Goal: Check status: Check status

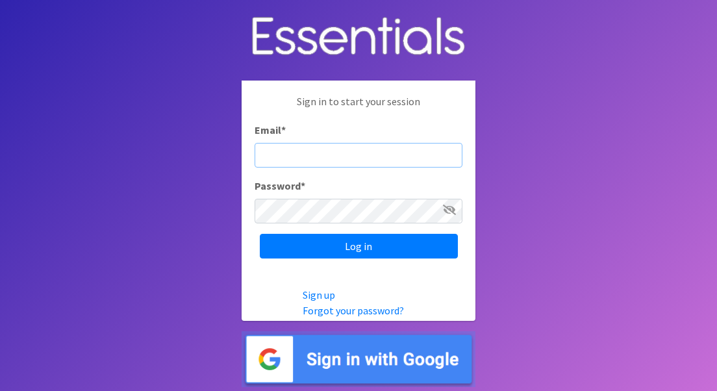
type input "[PERSON_NAME][EMAIL_ADDRESS][PERSON_NAME][DOMAIN_NAME]"
click at [359, 246] on input "Log in" at bounding box center [359, 246] width 198 height 25
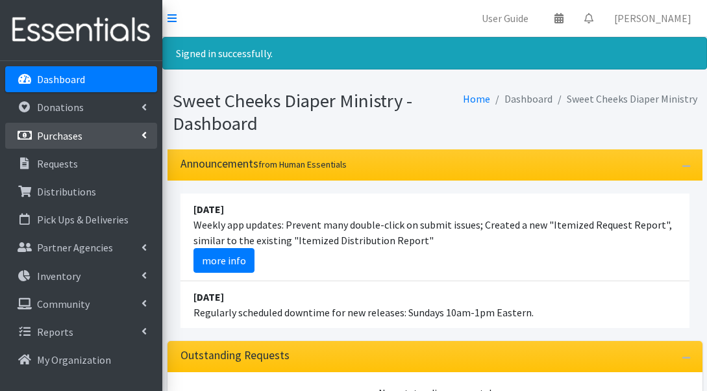
click at [44, 137] on p "Purchases" at bounding box center [59, 135] width 45 height 13
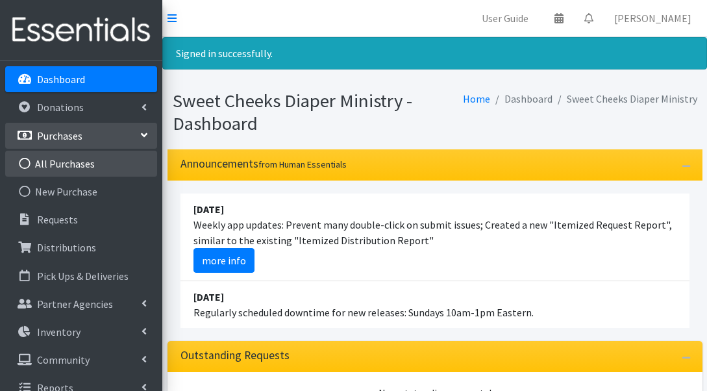
click at [75, 169] on link "All Purchases" at bounding box center [81, 164] width 152 height 26
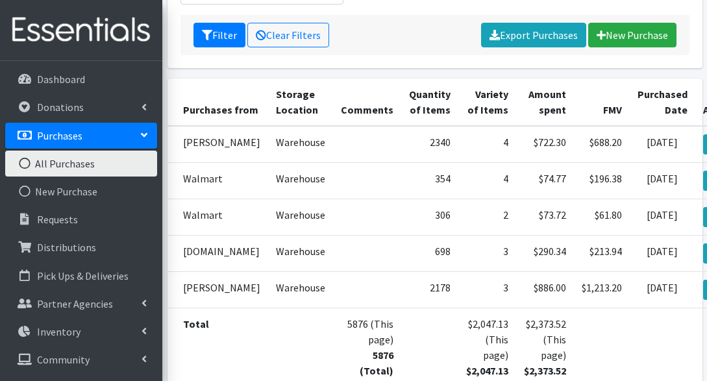
scroll to position [342, 0]
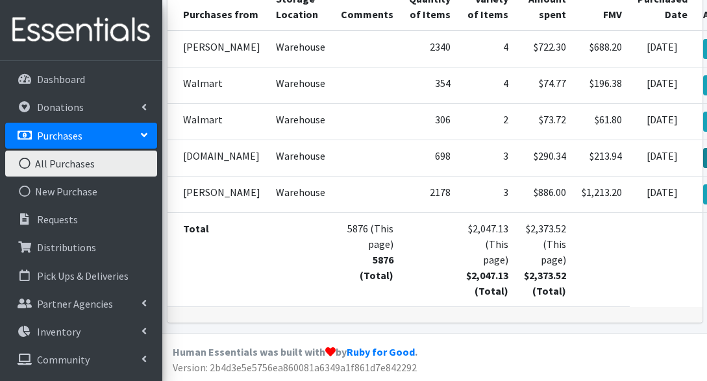
click at [707, 155] on icon at bounding box center [720, 155] width 9 height 9
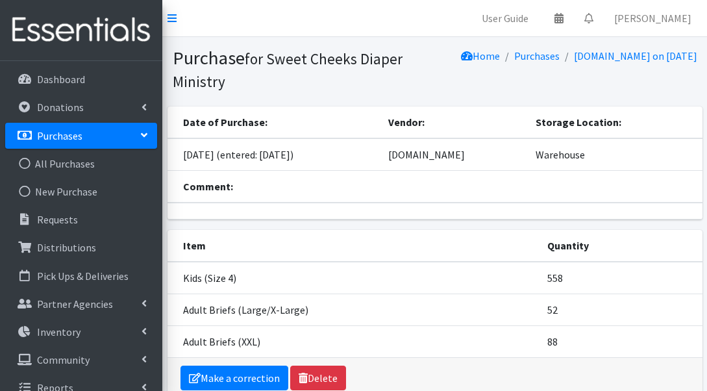
scroll to position [66, 0]
